Goal: Find contact information: Find contact information

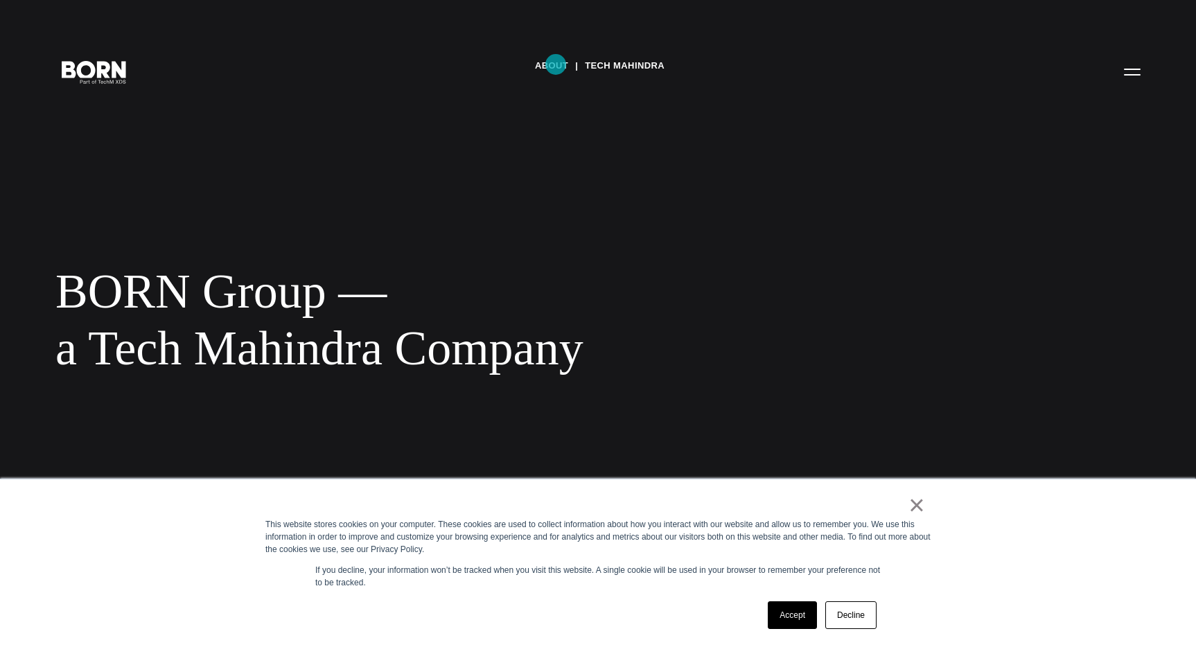
click at [556, 64] on link "About" at bounding box center [551, 65] width 33 height 21
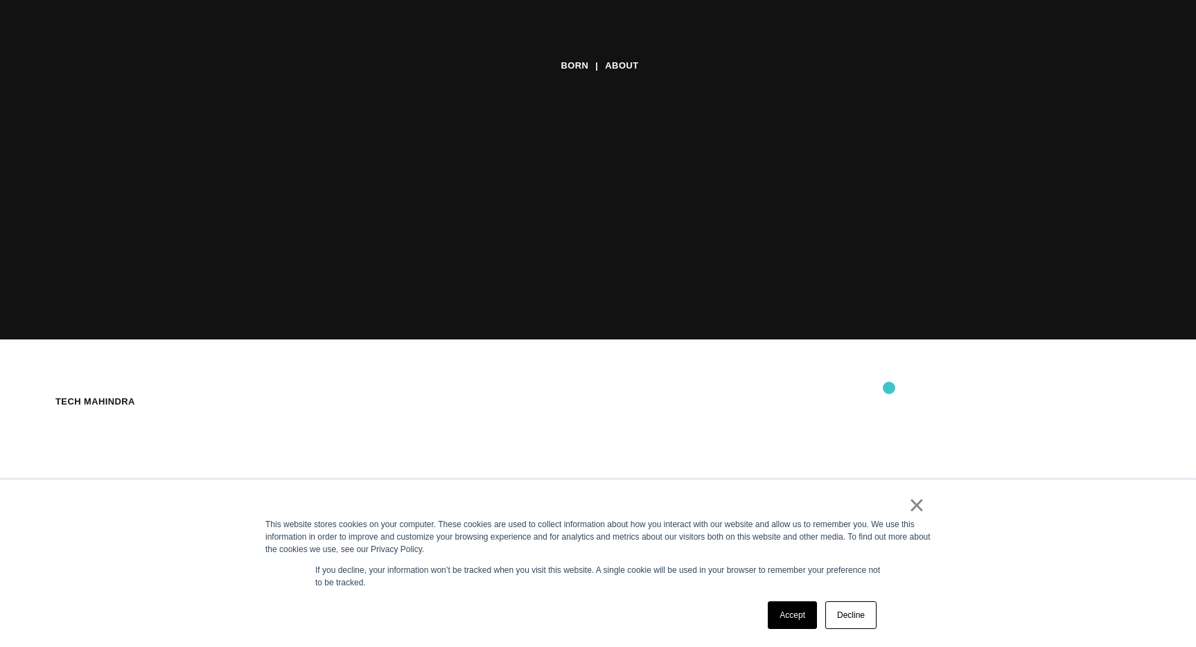
scroll to position [310, 0]
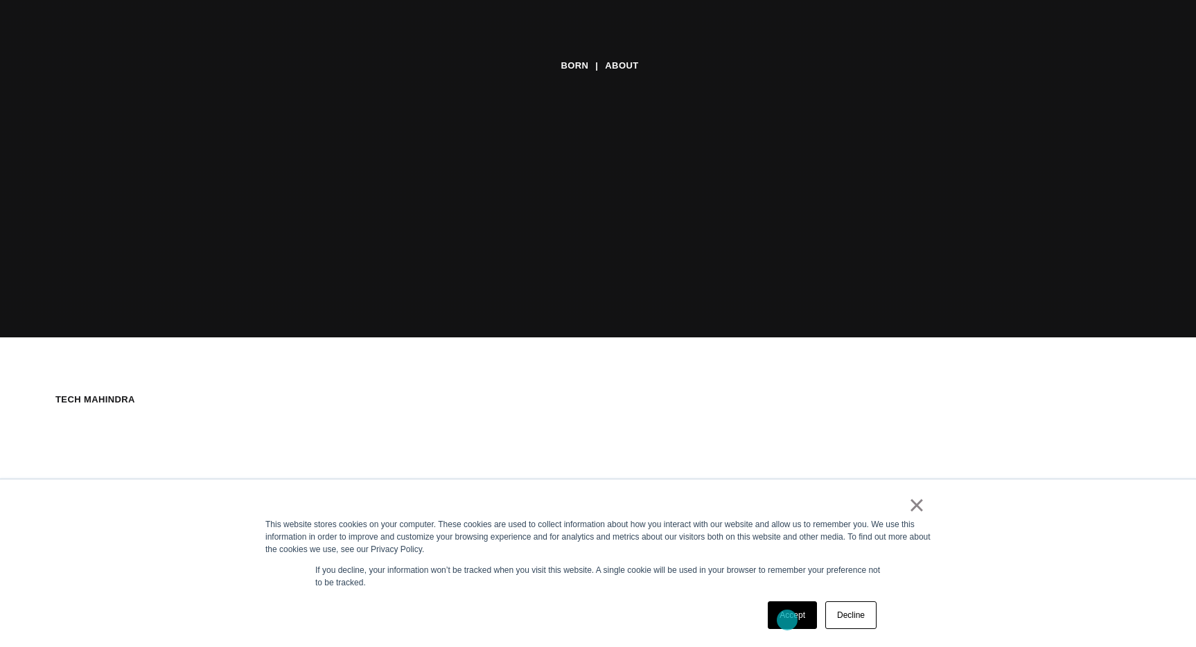
click at [787, 620] on link "Accept" at bounding box center [792, 616] width 49 height 28
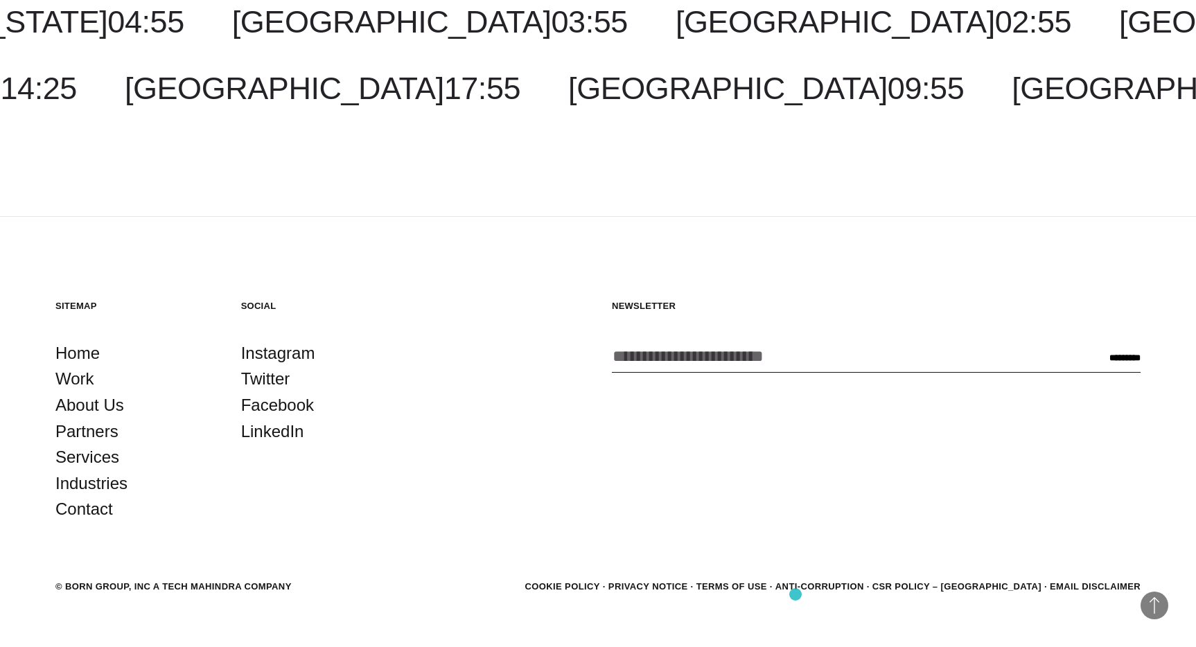
scroll to position [5237, 0]
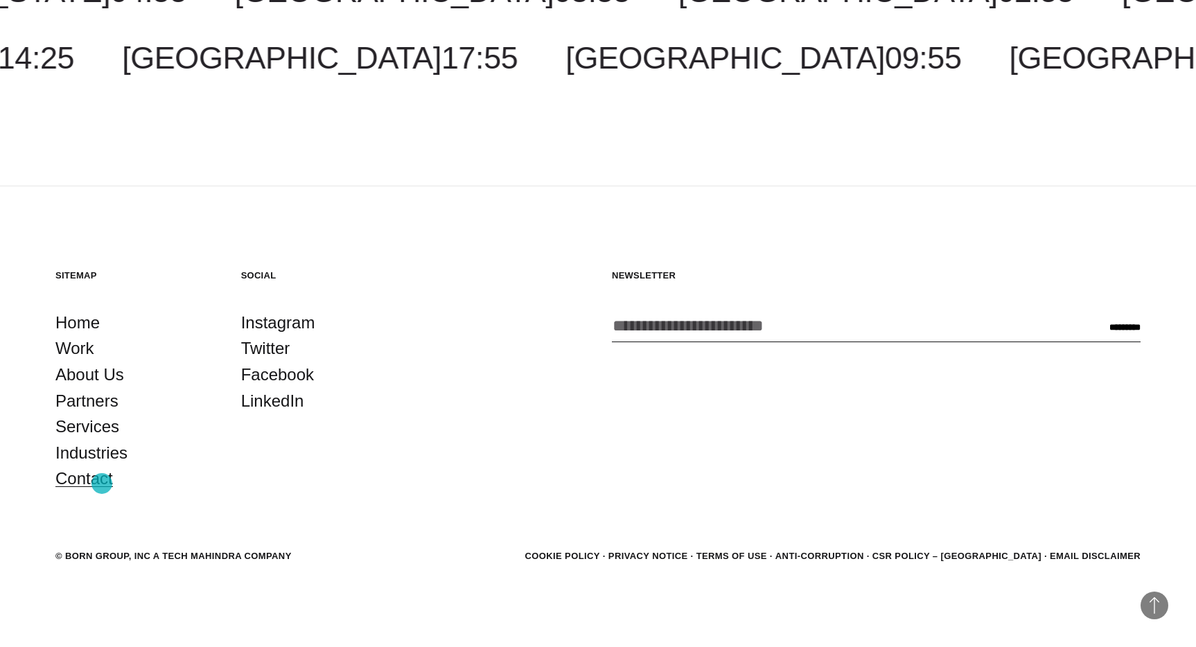
click at [102, 484] on link "Contact" at bounding box center [84, 479] width 58 height 26
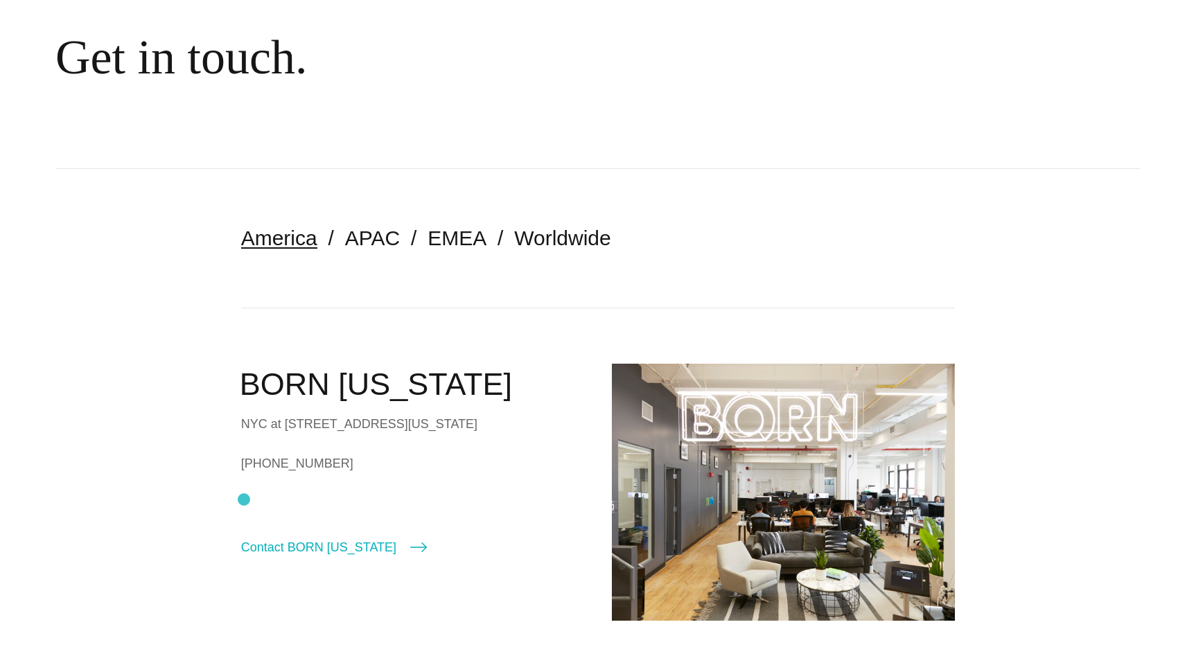
scroll to position [155, 0]
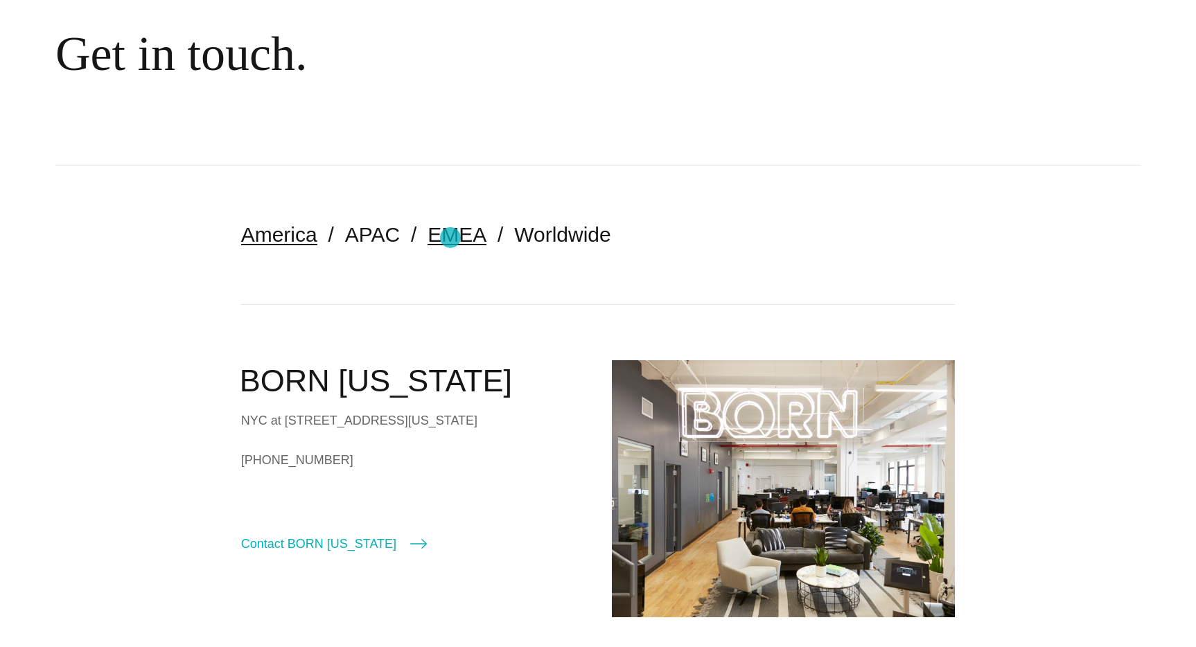
click at [451, 238] on link "EMEA" at bounding box center [457, 234] width 59 height 23
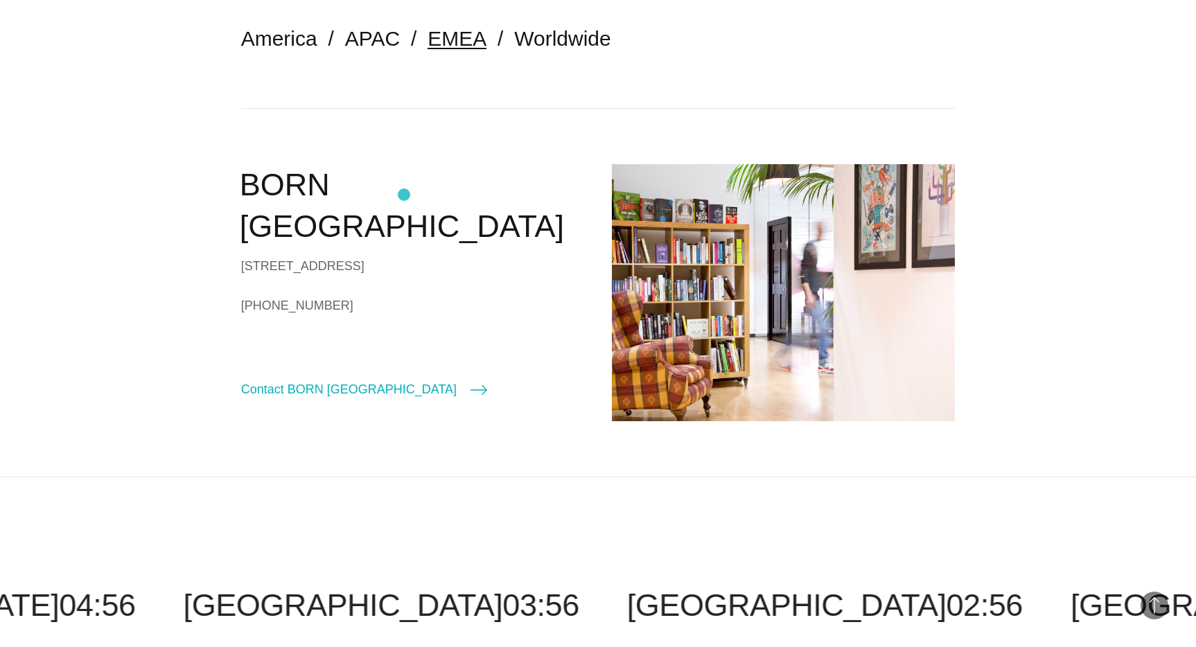
scroll to position [351, 0]
